Goal: Navigation & Orientation: Find specific page/section

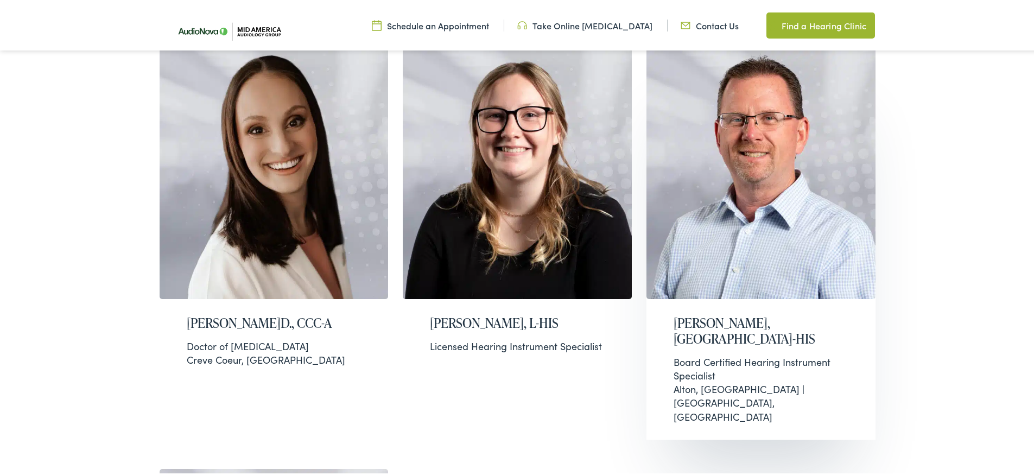
scroll to position [320, 0]
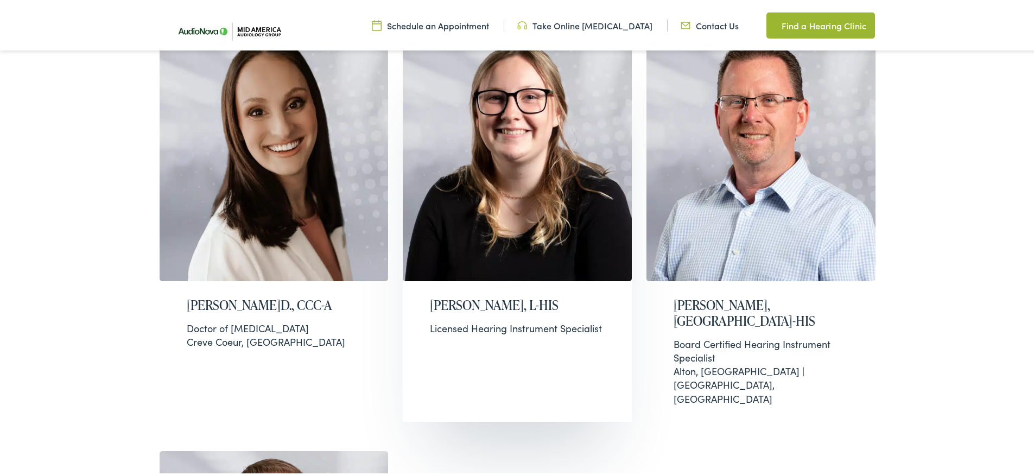
click at [543, 134] on img at bounding box center [517, 154] width 229 height 252
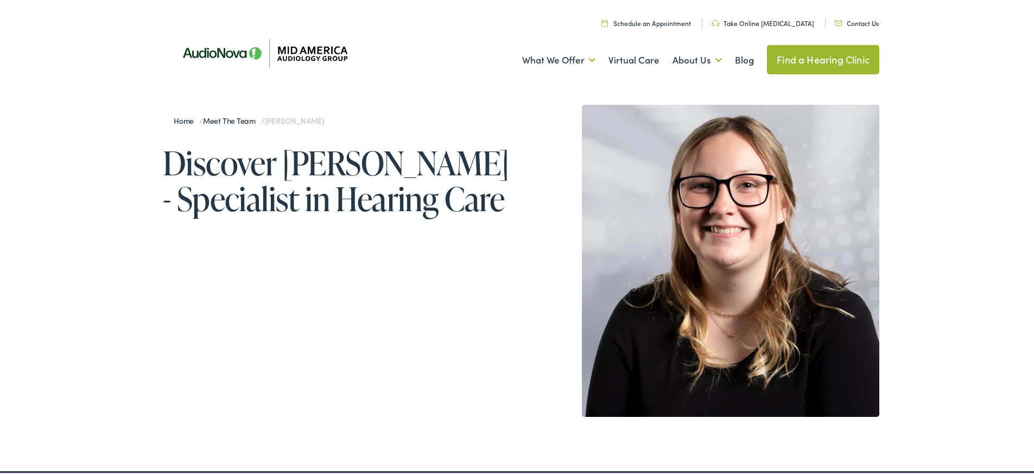
click at [230, 119] on link "Meet the Team" at bounding box center [232, 118] width 58 height 11
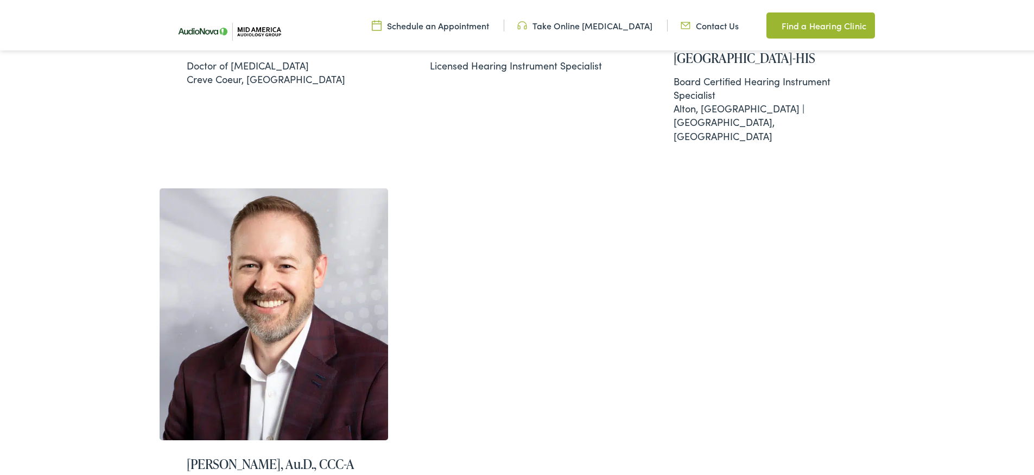
scroll to position [314, 0]
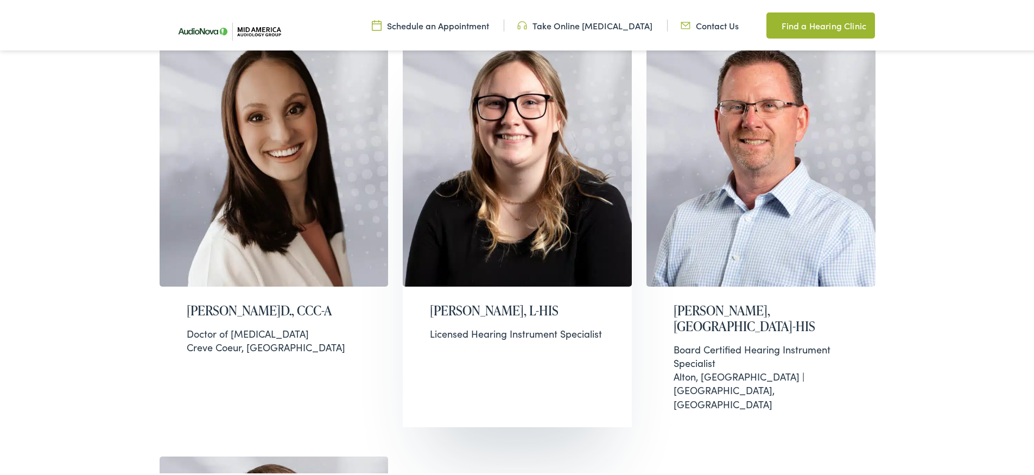
click at [542, 133] on img at bounding box center [517, 159] width 229 height 252
